Goal: Entertainment & Leisure: Consume media (video, audio)

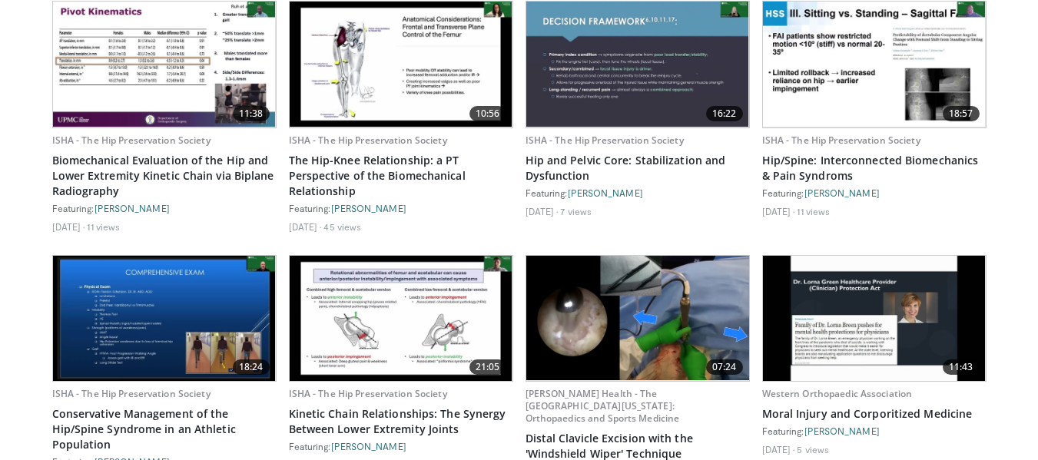
scroll to position [1320, 0]
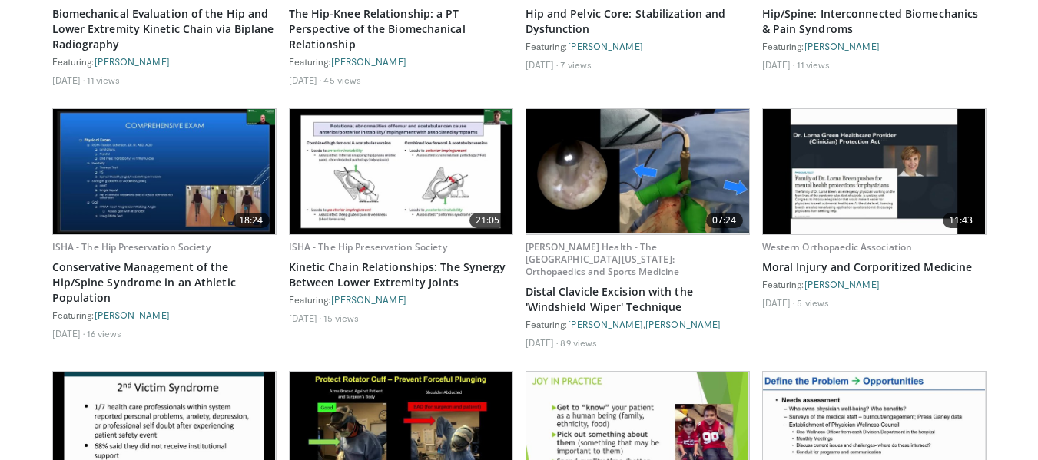
click at [163, 195] on img at bounding box center [164, 171] width 223 height 125
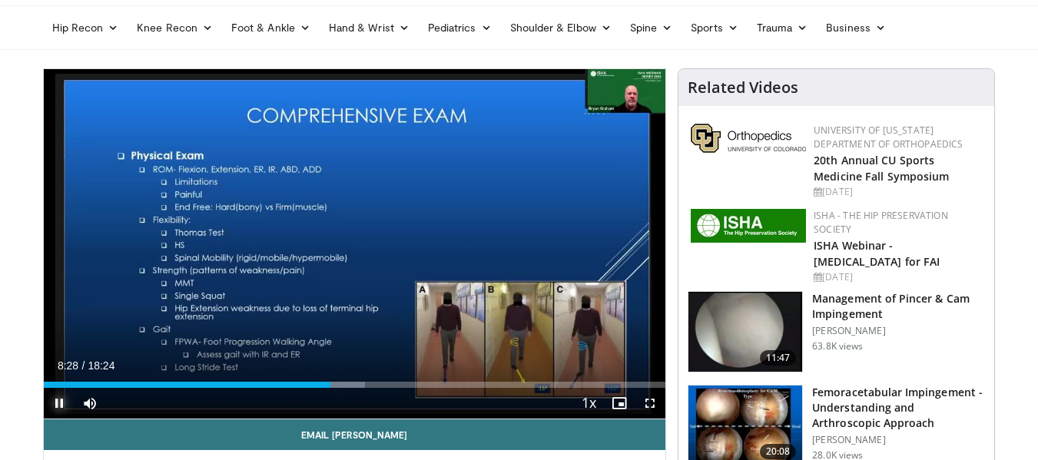
click at [52, 412] on span "Video Player" at bounding box center [59, 403] width 31 height 31
